Goal: Find specific page/section: Find specific page/section

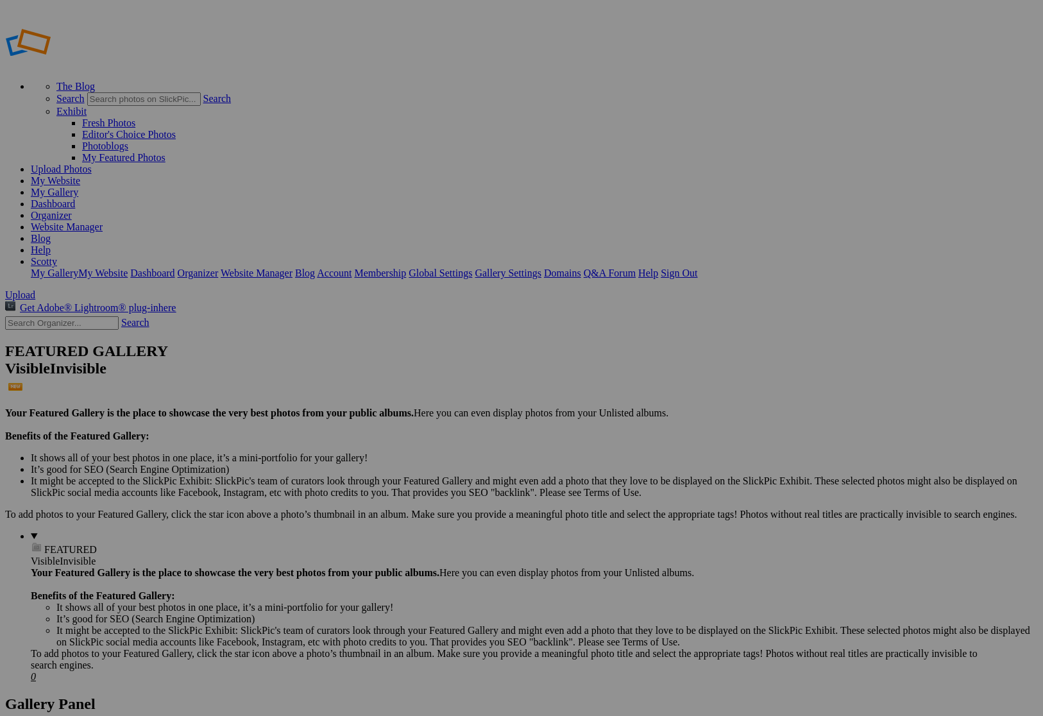
type input "kennis"
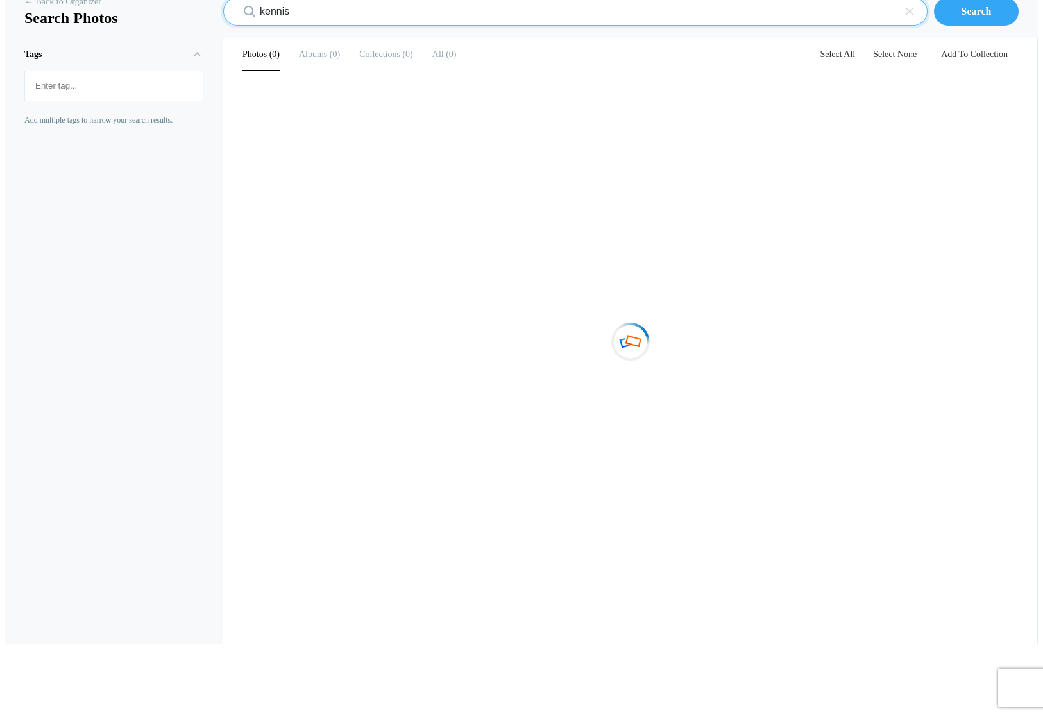
click at [294, 26] on input "kennis" at bounding box center [575, 11] width 704 height 28
type input "[PERSON_NAME]"
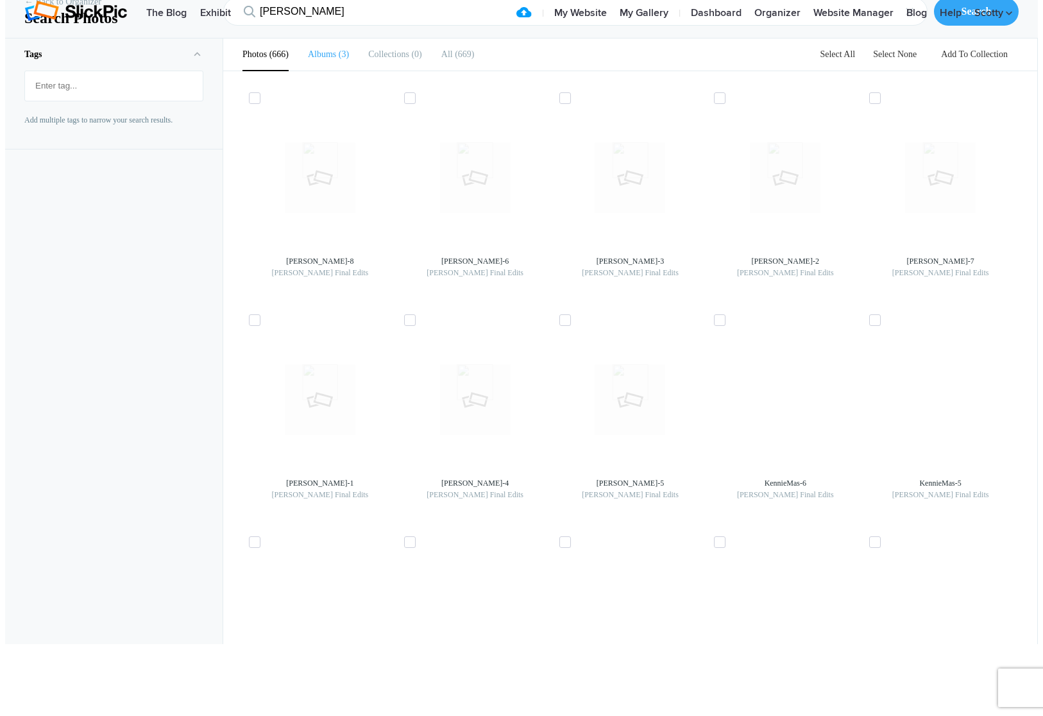
click at [311, 59] on b "Albums" at bounding box center [322, 54] width 28 height 10
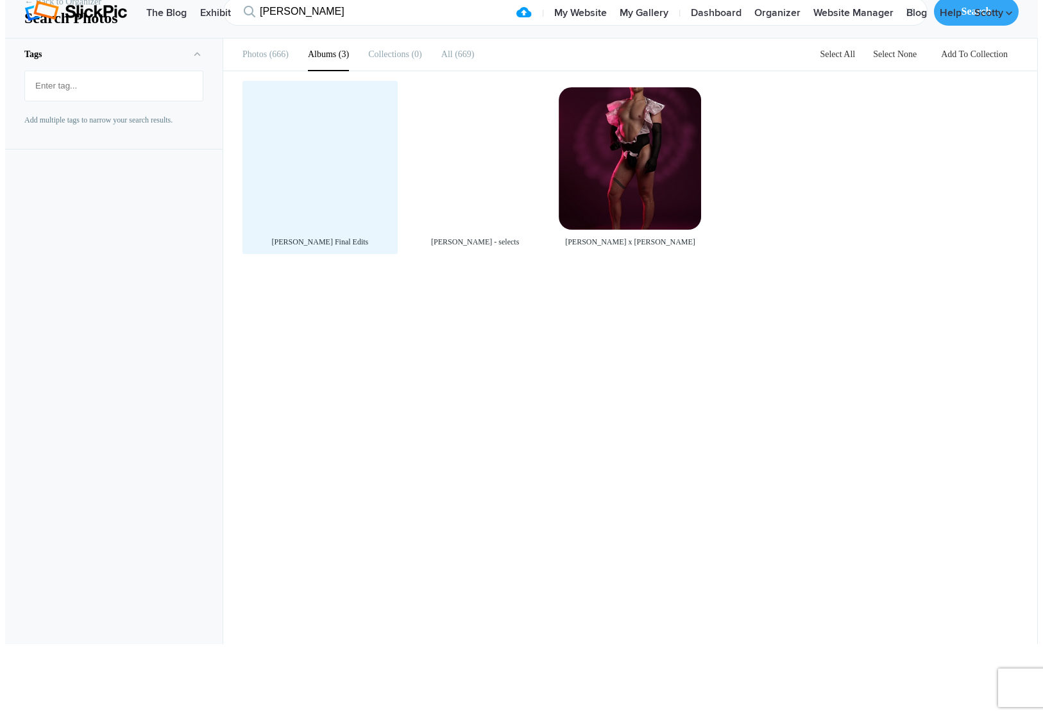
click at [340, 230] on div at bounding box center [320, 158] width 142 height 142
